Goal: Navigation & Orientation: Find specific page/section

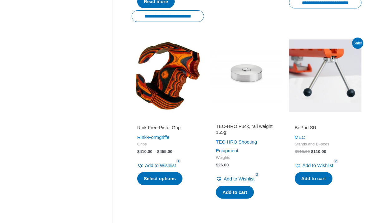
scroll to position [817, 0]
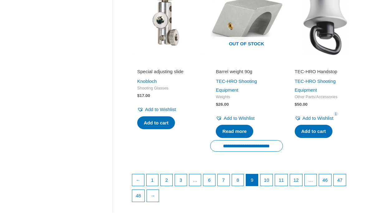
scroll to position [855, 0]
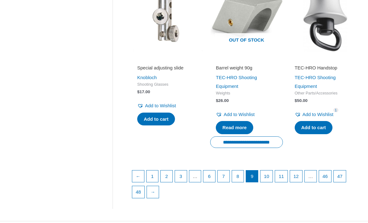
click at [270, 182] on link "10" at bounding box center [267, 176] width 12 height 12
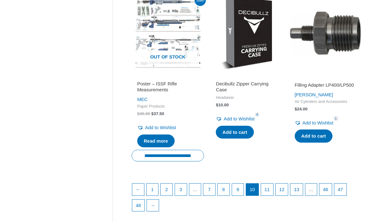
scroll to position [835, 0]
click at [272, 195] on link "11" at bounding box center [267, 189] width 12 height 12
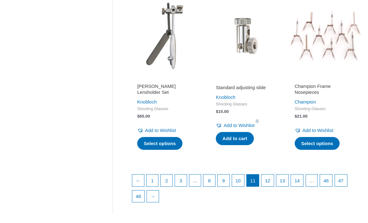
scroll to position [847, 0]
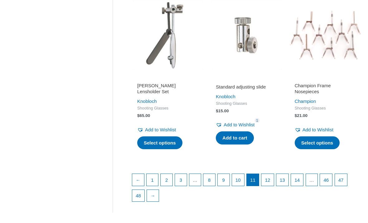
click at [272, 174] on link "12" at bounding box center [268, 180] width 12 height 12
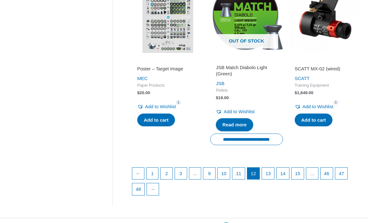
scroll to position [845, 0]
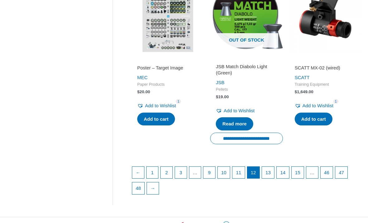
click at [274, 175] on link "13" at bounding box center [268, 172] width 12 height 12
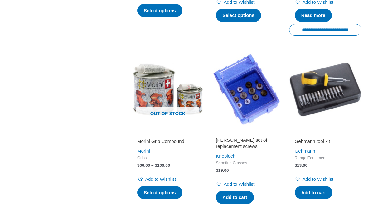
scroll to position [774, 0]
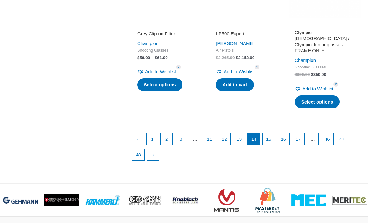
scroll to position [910, 0]
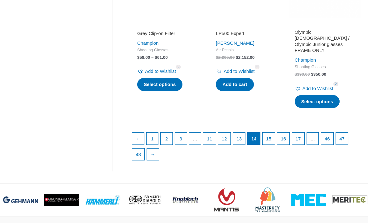
click at [274, 132] on link "15" at bounding box center [269, 138] width 12 height 12
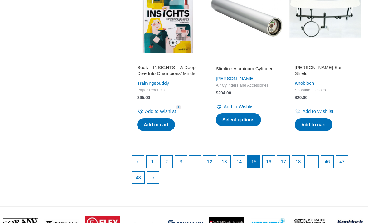
scroll to position [884, 0]
click at [275, 164] on link "16" at bounding box center [269, 161] width 12 height 12
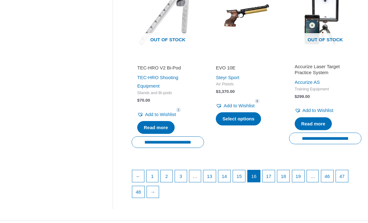
scroll to position [872, 0]
click at [272, 175] on link "17" at bounding box center [269, 176] width 12 height 12
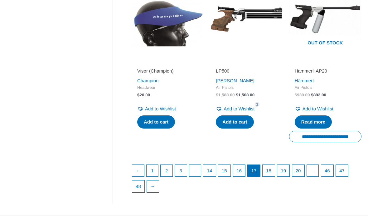
scroll to position [880, 0]
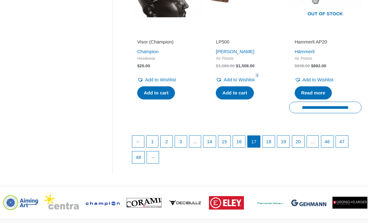
click at [275, 147] on link "18" at bounding box center [269, 141] width 12 height 12
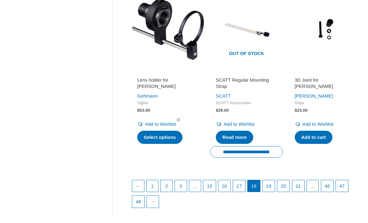
scroll to position [825, 0]
click at [275, 189] on link "19" at bounding box center [269, 186] width 12 height 12
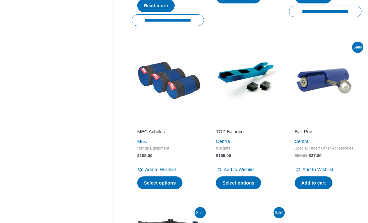
scroll to position [446, 0]
